Goal: Task Accomplishment & Management: Manage account settings

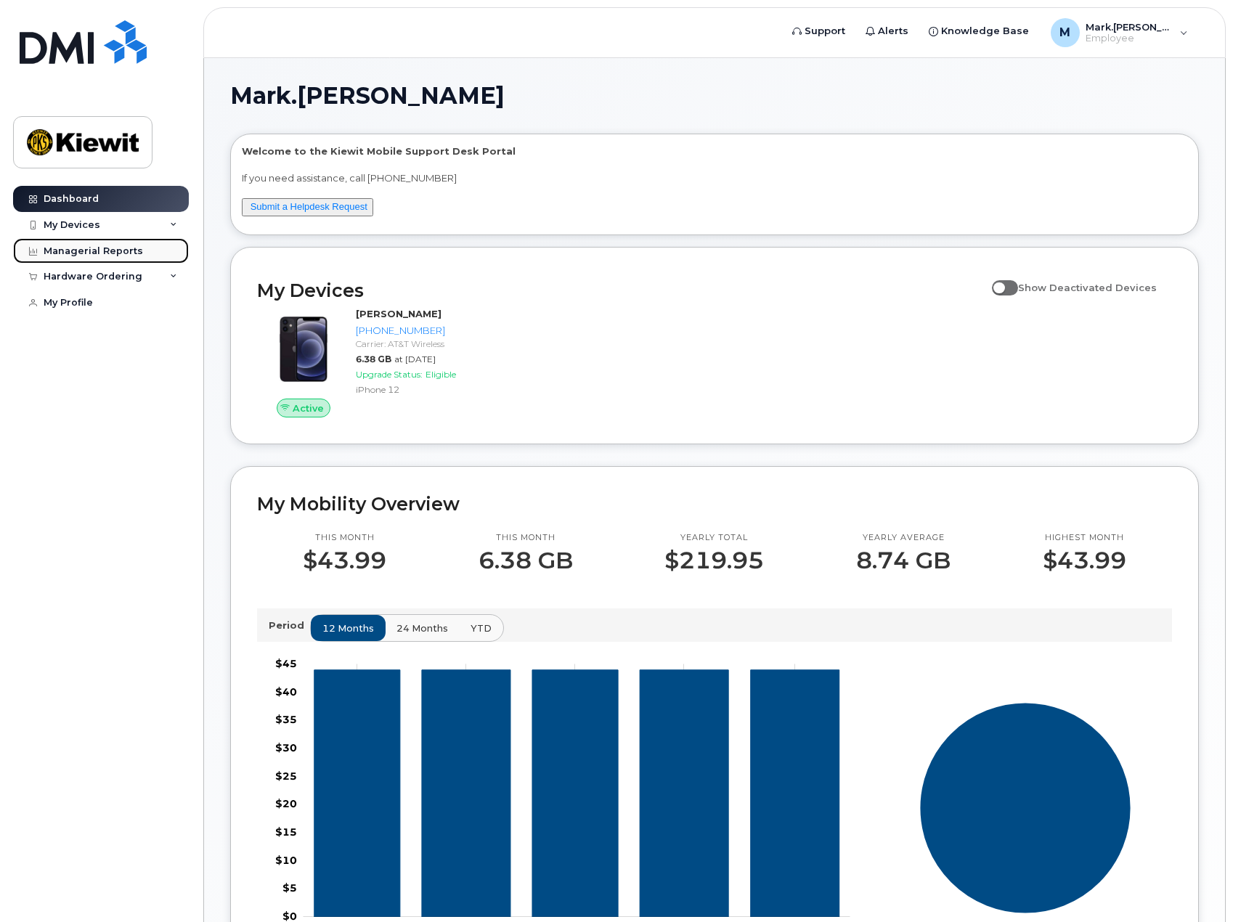
click at [75, 249] on div "Managerial Reports" at bounding box center [93, 251] width 99 height 12
click at [104, 277] on div "Hardware Ordering" at bounding box center [93, 277] width 99 height 12
click at [86, 251] on div "Managerial Reports" at bounding box center [93, 251] width 99 height 12
click at [82, 225] on div "My Devices" at bounding box center [72, 225] width 57 height 12
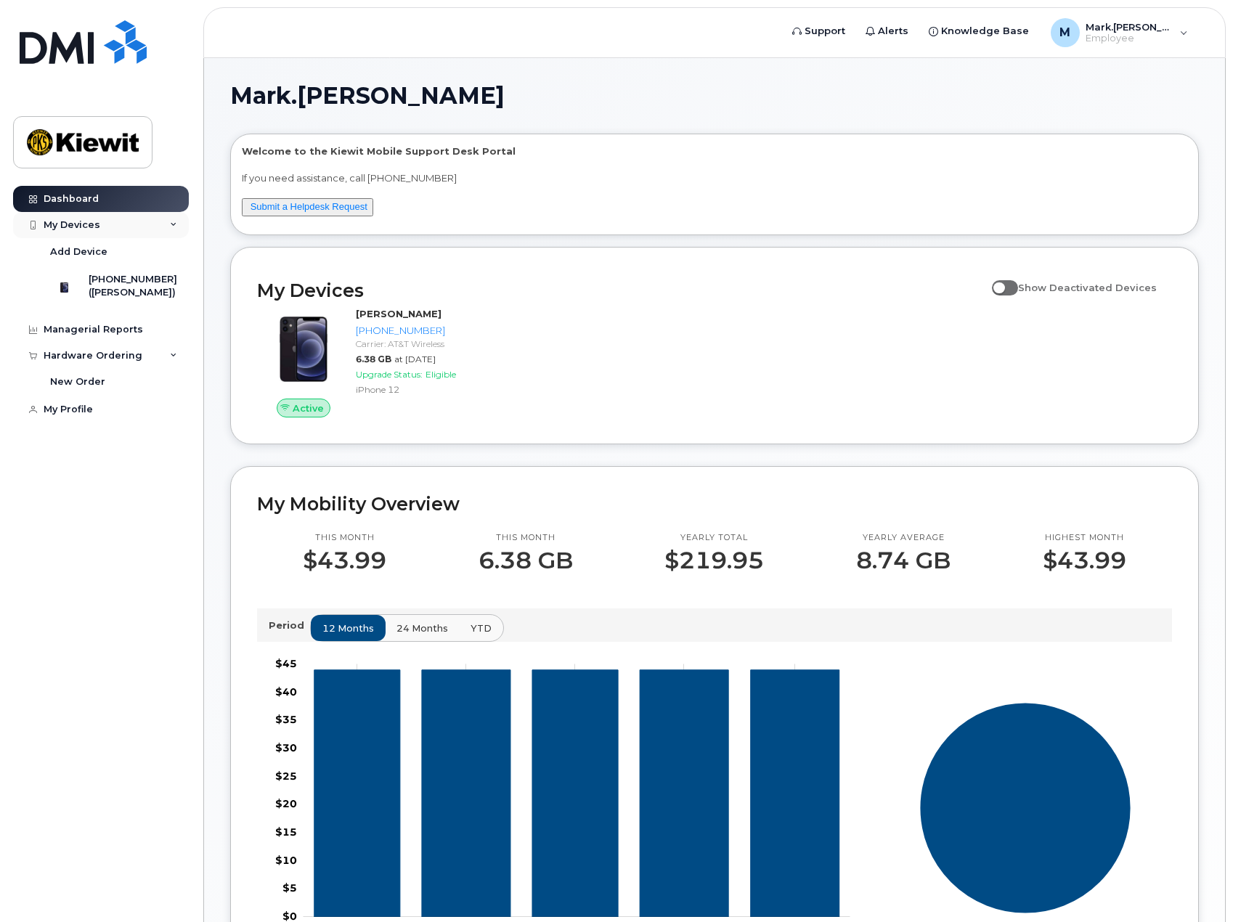
click at [75, 221] on div "My Devices" at bounding box center [72, 225] width 57 height 12
click at [78, 231] on div "My Devices" at bounding box center [101, 225] width 176 height 26
click at [120, 294] on div "([PERSON_NAME])" at bounding box center [133, 292] width 89 height 13
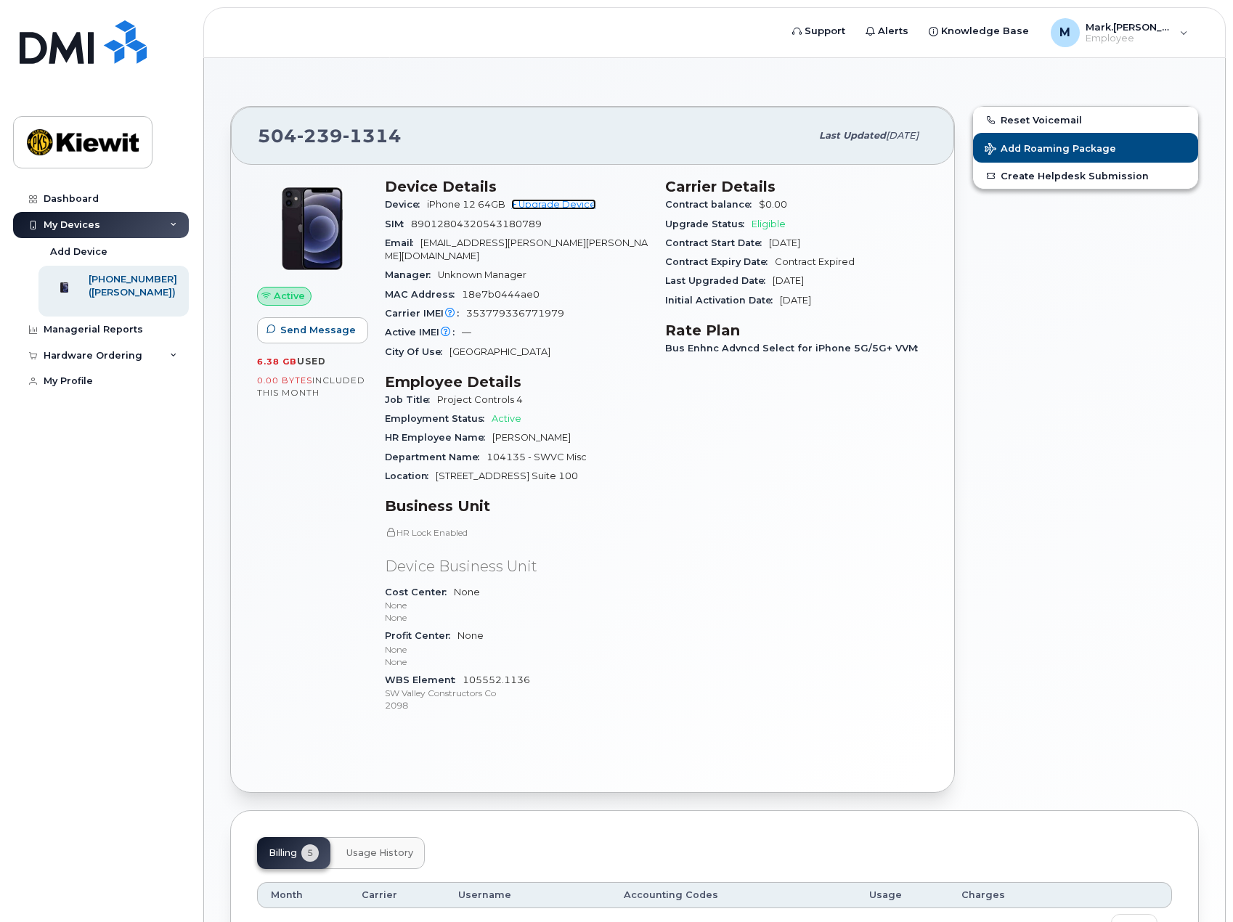
click at [550, 204] on link "+ Upgrade Device" at bounding box center [553, 204] width 85 height 11
click at [1040, 515] on div "Reset Voicemail Add Roaming Package Create Helpdesk Submission" at bounding box center [1086, 449] width 244 height 704
click at [70, 387] on div "My Profile" at bounding box center [68, 381] width 49 height 12
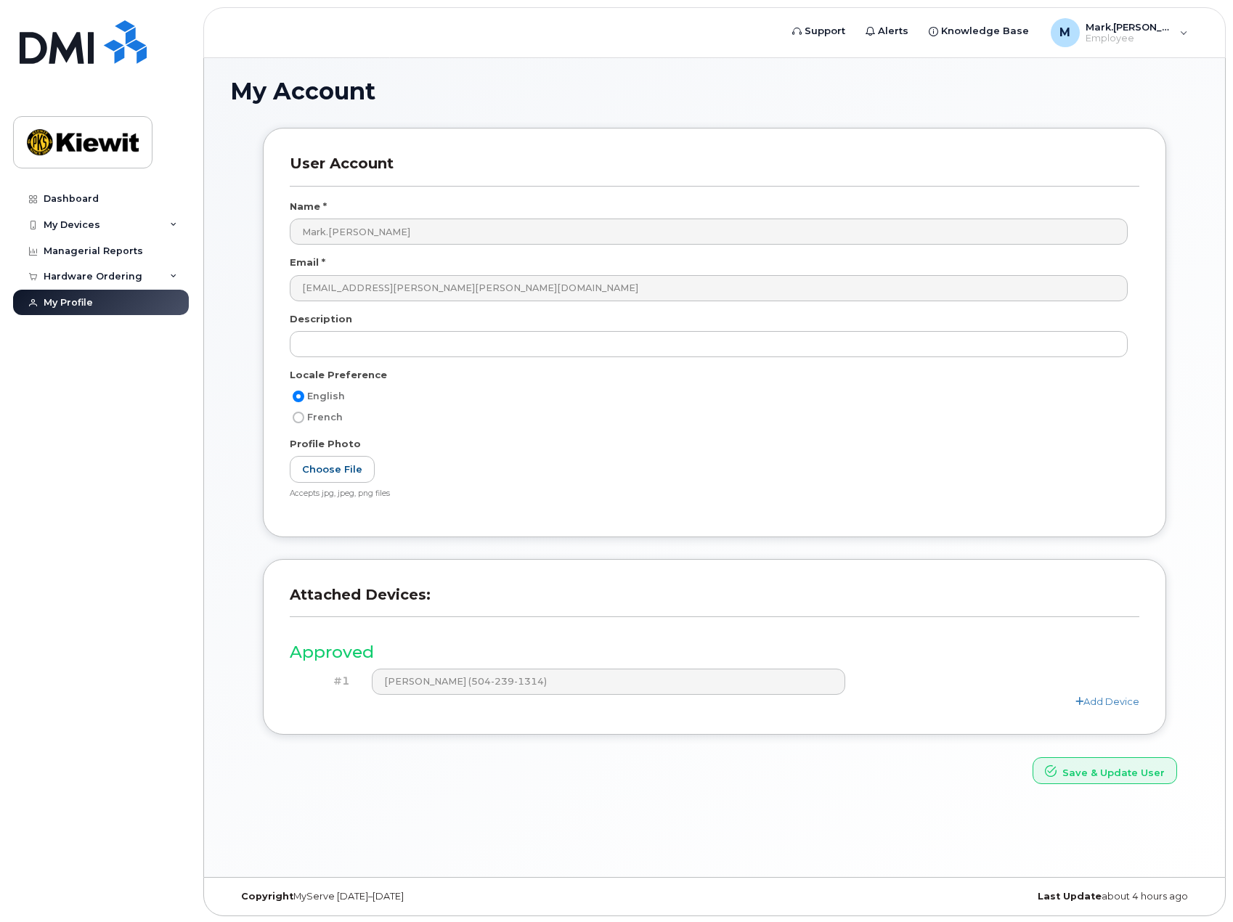
scroll to position [7, 0]
